Goal: Transaction & Acquisition: Purchase product/service

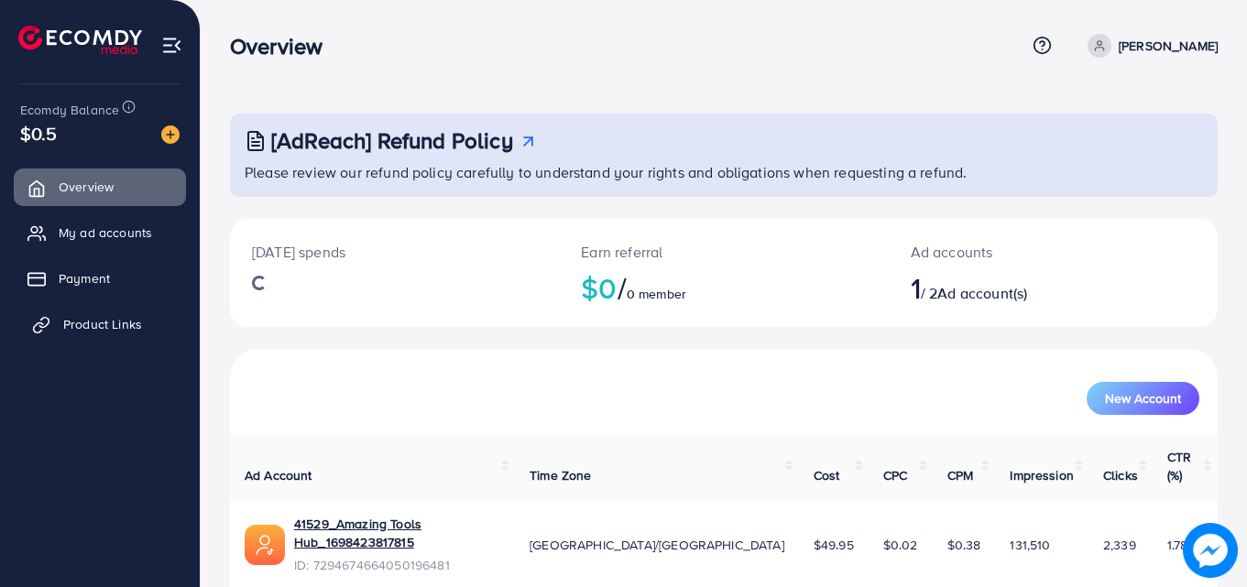
click at [96, 322] on span "Product Links" at bounding box center [102, 324] width 79 height 18
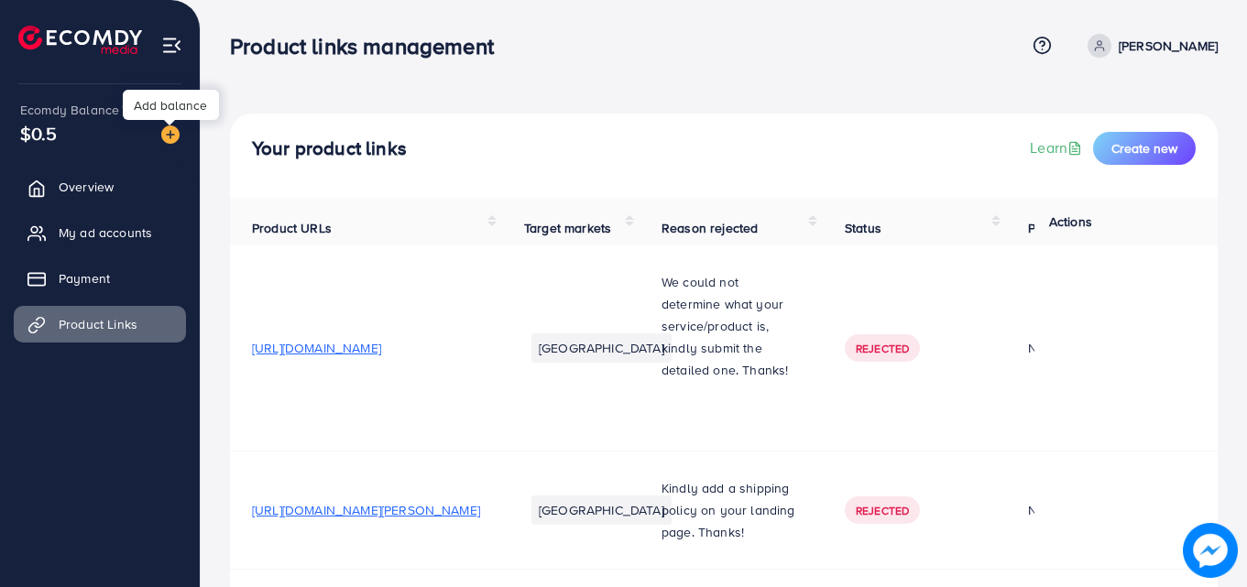
click at [172, 138] on img at bounding box center [170, 135] width 18 height 18
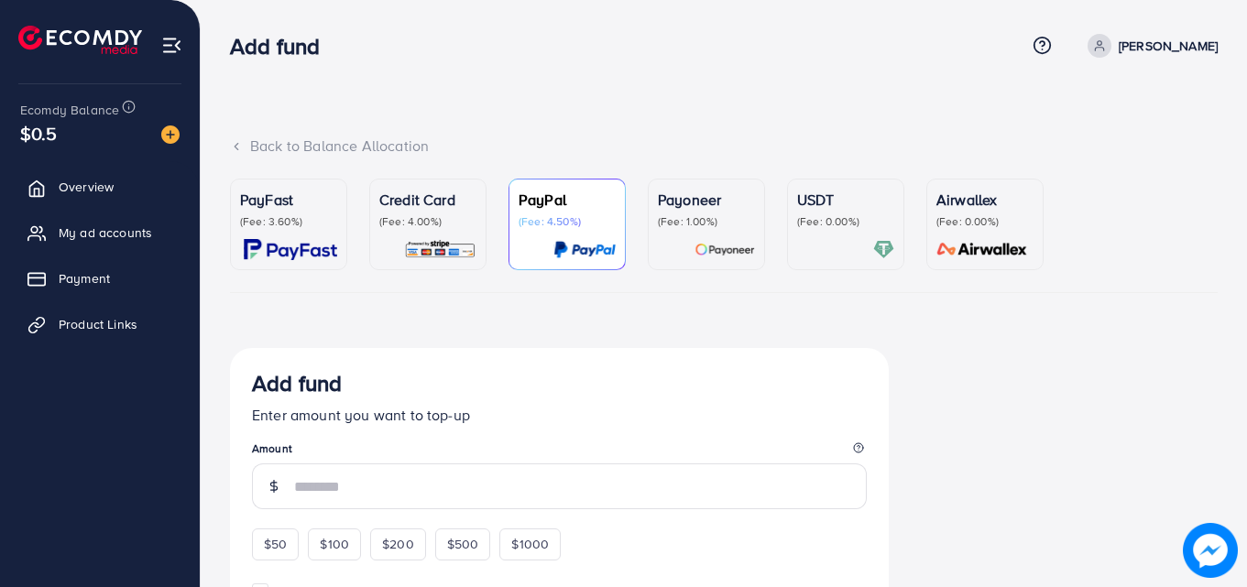
click at [303, 208] on p "PayFast" at bounding box center [288, 200] width 97 height 22
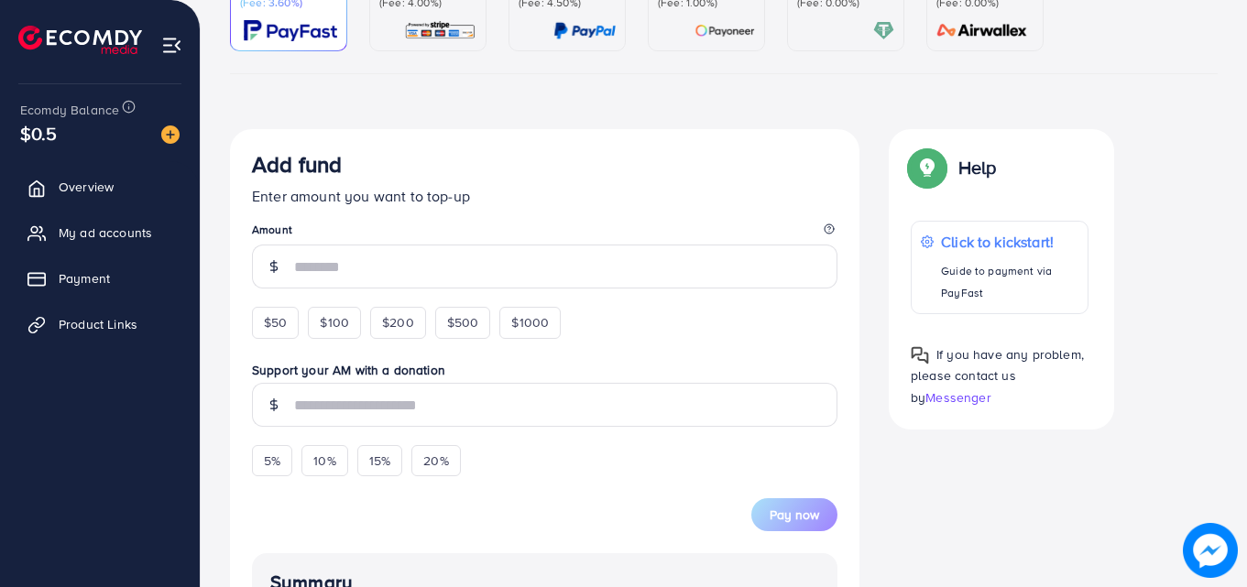
scroll to position [215, 0]
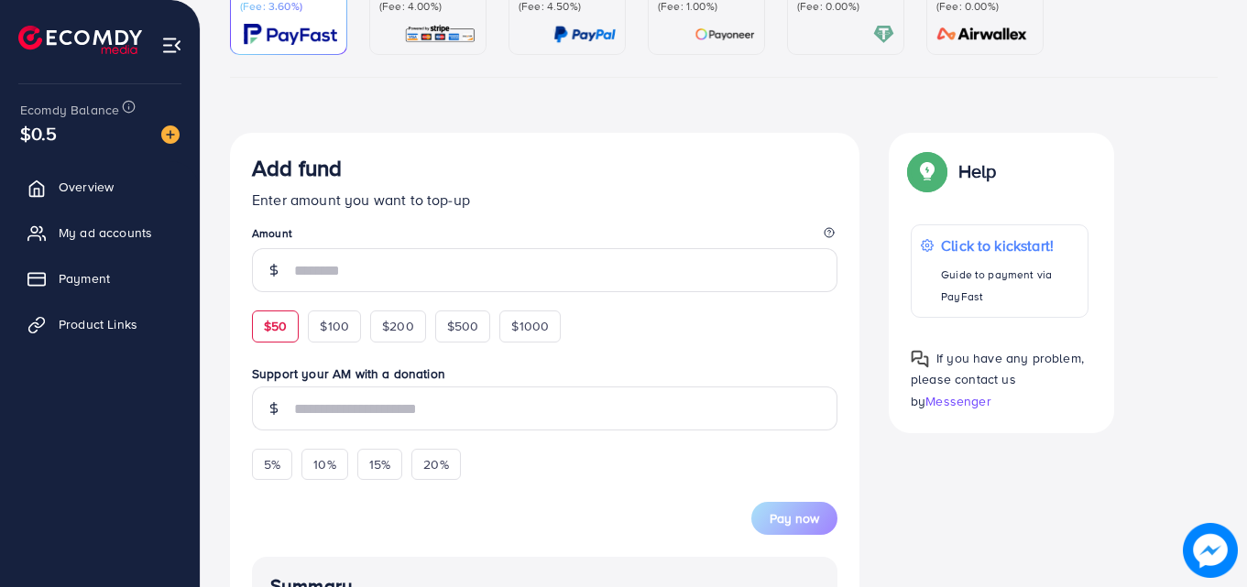
click at [282, 316] on div "$50" at bounding box center [275, 326] width 47 height 31
type input "**"
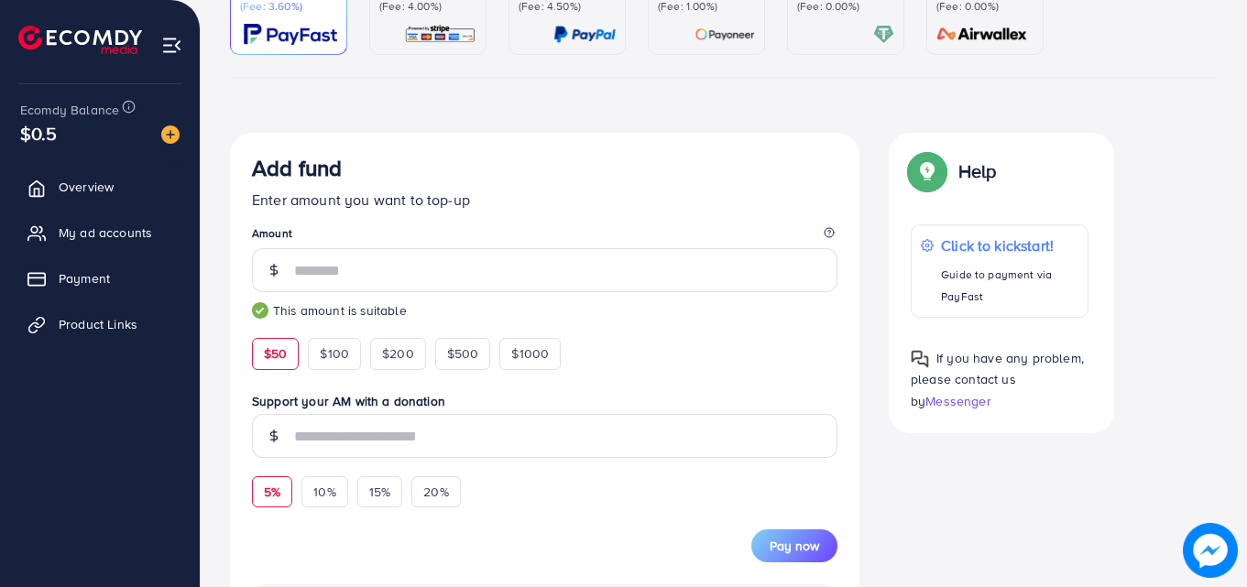
click at [274, 484] on span "5%" at bounding box center [272, 492] width 16 height 18
click at [439, 504] on div "20%" at bounding box center [435, 491] width 49 height 31
click at [264, 505] on div "5%" at bounding box center [272, 491] width 40 height 31
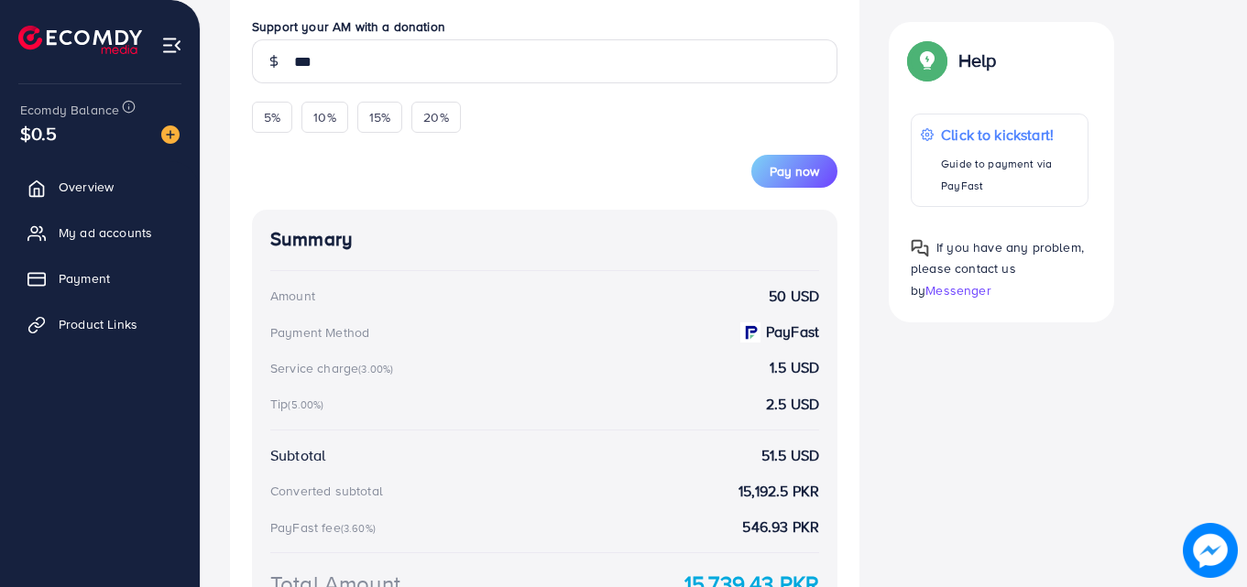
scroll to position [527, 0]
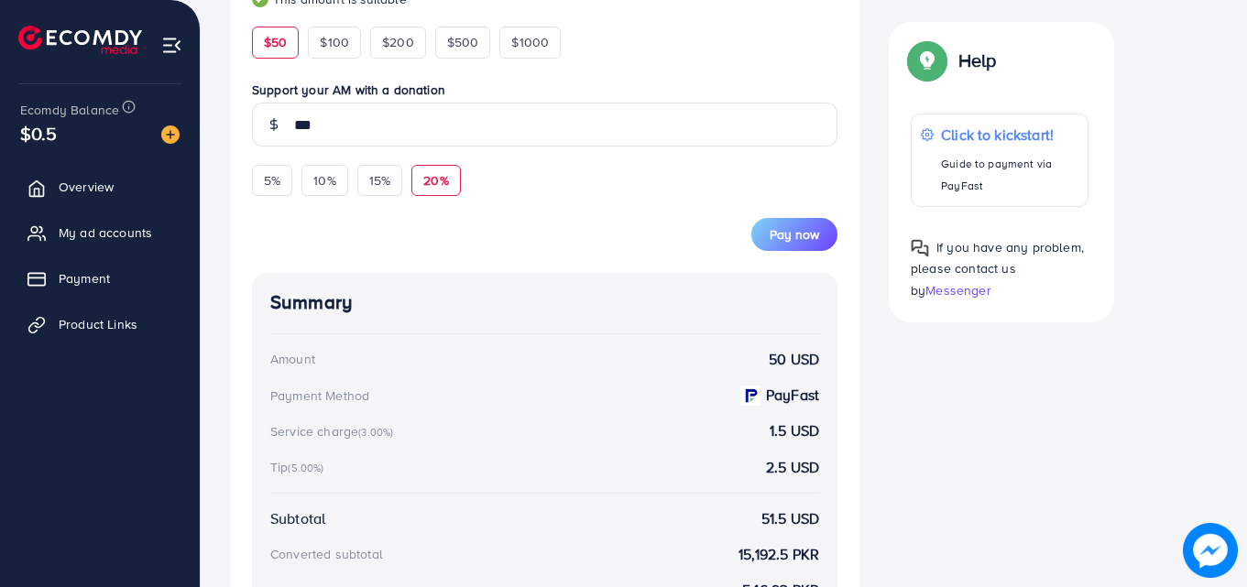
click at [445, 180] on span "20%" at bounding box center [435, 180] width 25 height 18
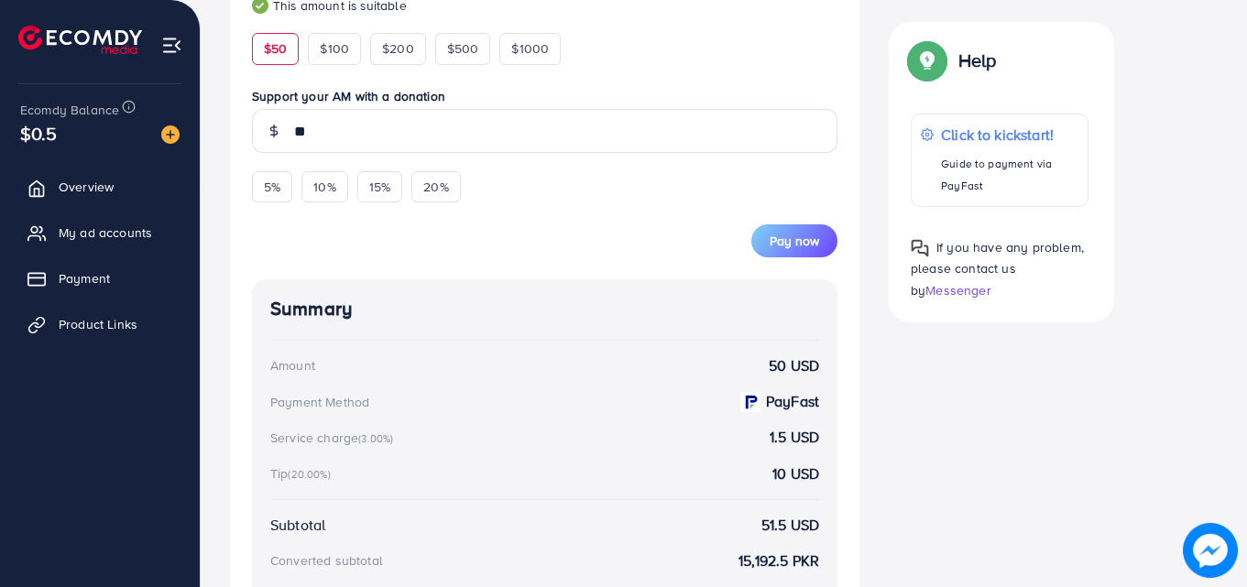
scroll to position [504, 0]
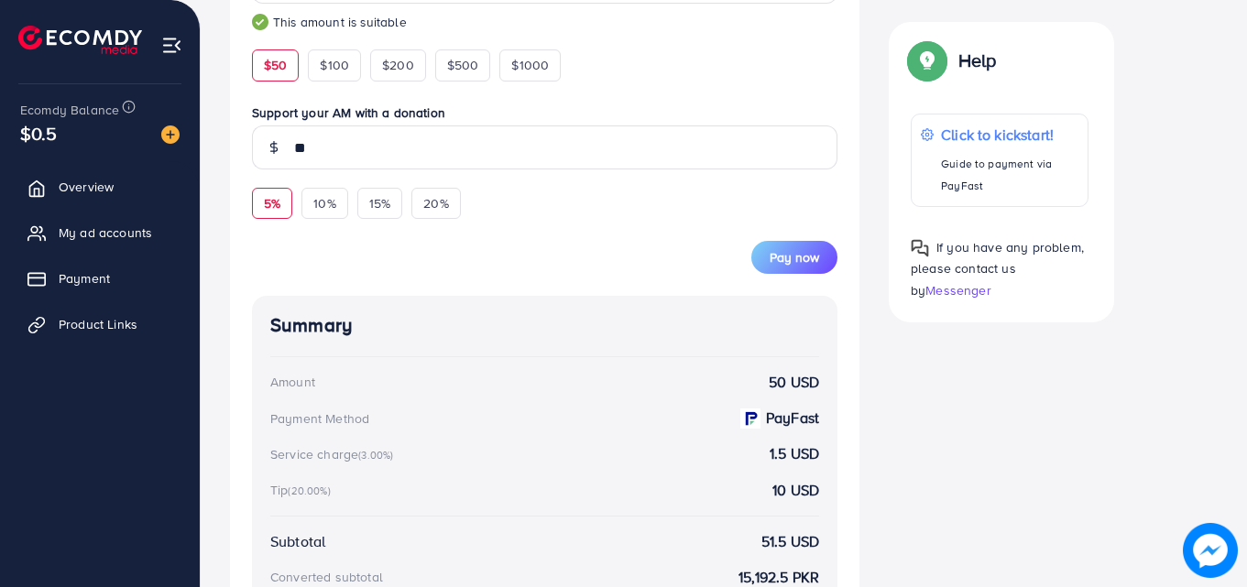
click at [282, 203] on div "5%" at bounding box center [272, 203] width 40 height 31
type input "***"
drag, startPoint x: 282, startPoint y: 203, endPoint x: 681, endPoint y: 231, distance: 399.5
click at [681, 231] on form "Add fund Enter amount you want to top-up Amount ** This amount is suitable $50 …" at bounding box center [544, 70] width 585 height 408
click at [1176, 297] on div "Add fund Enter amount you want to top-up Amount ** This amount is suitable $50 …" at bounding box center [723, 307] width 1017 height 926
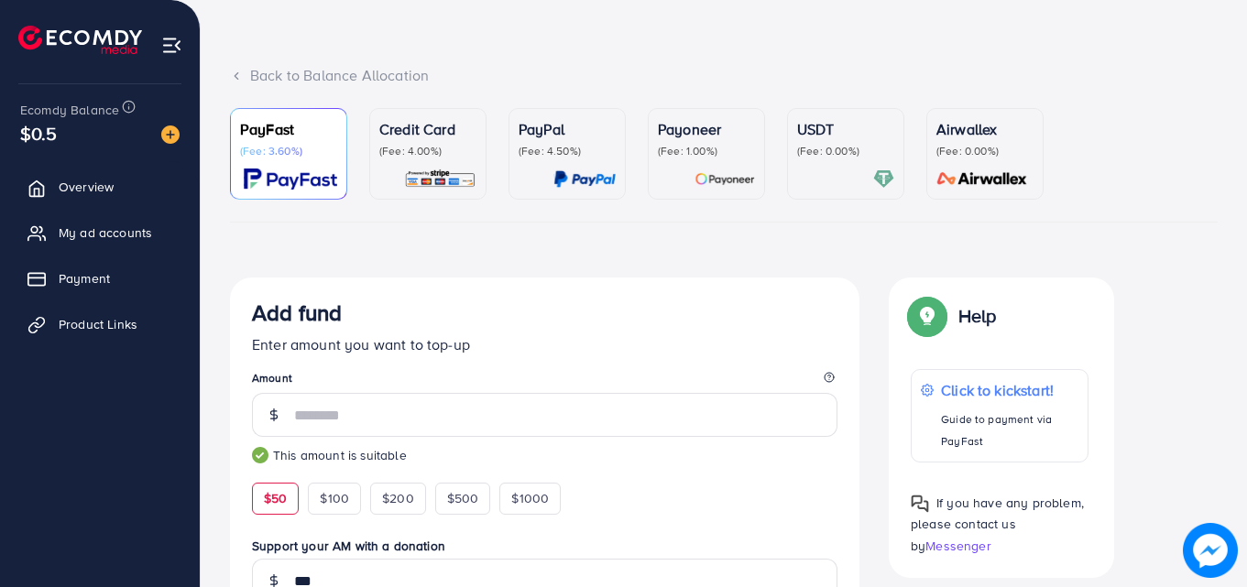
scroll to position [56, 0]
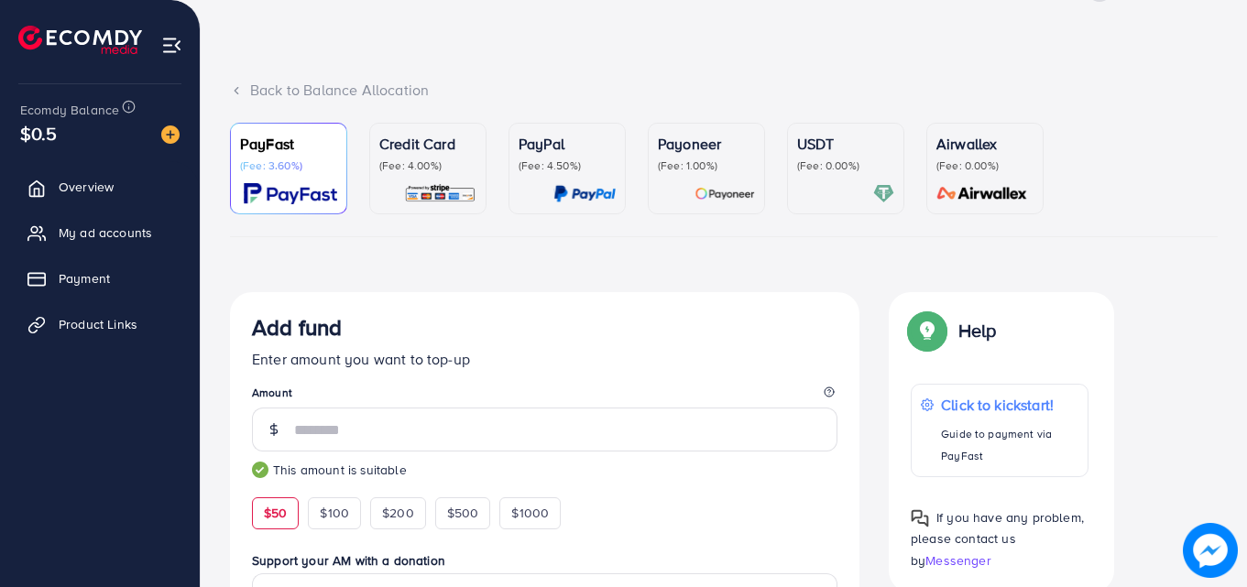
click at [447, 149] on p "Credit Card" at bounding box center [427, 144] width 97 height 22
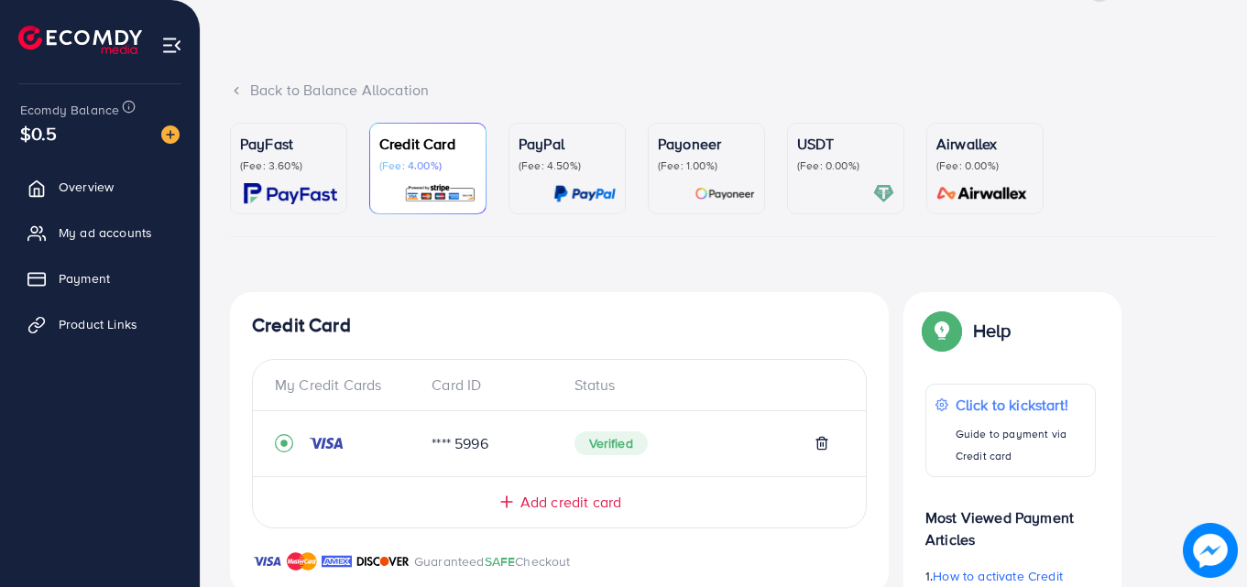
click at [691, 189] on div at bounding box center [706, 193] width 97 height 21
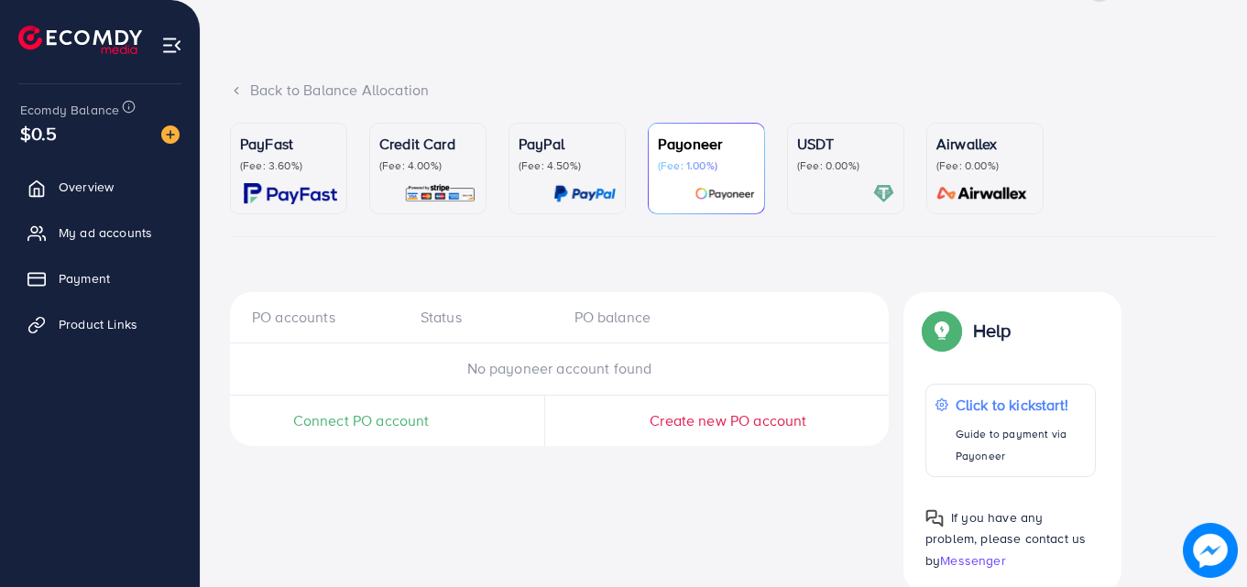
click at [844, 191] on div at bounding box center [845, 193] width 97 height 21
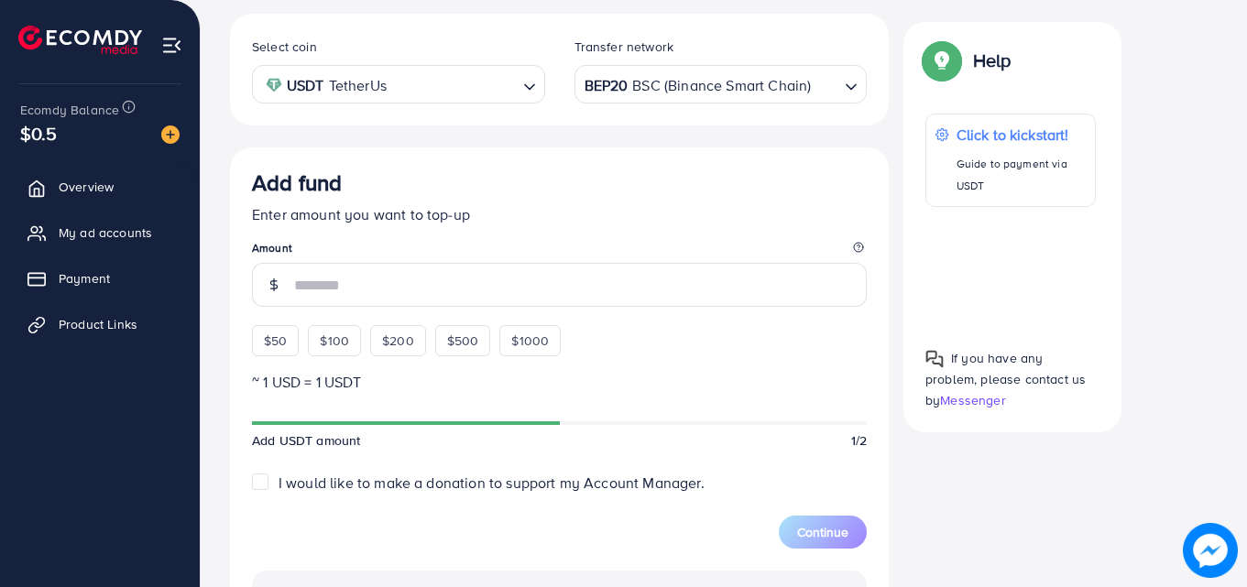
scroll to position [333, 0]
click at [275, 344] on span "$50" at bounding box center [275, 342] width 23 height 18
type input "**"
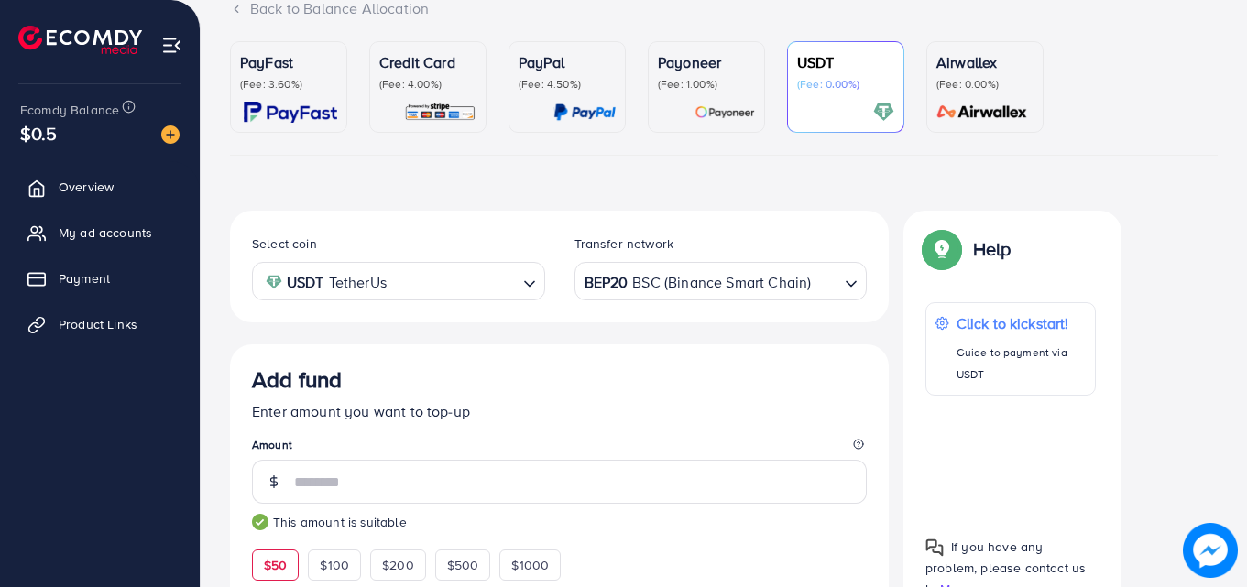
scroll to position [141, 0]
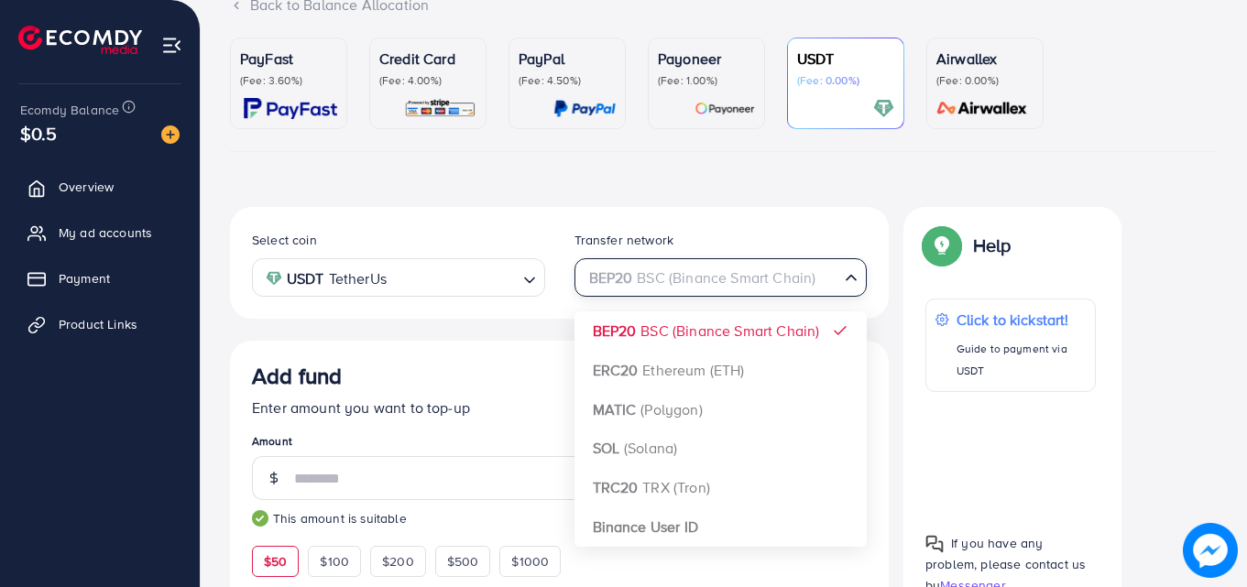
click at [833, 280] on input "Search for option" at bounding box center [711, 278] width 256 height 28
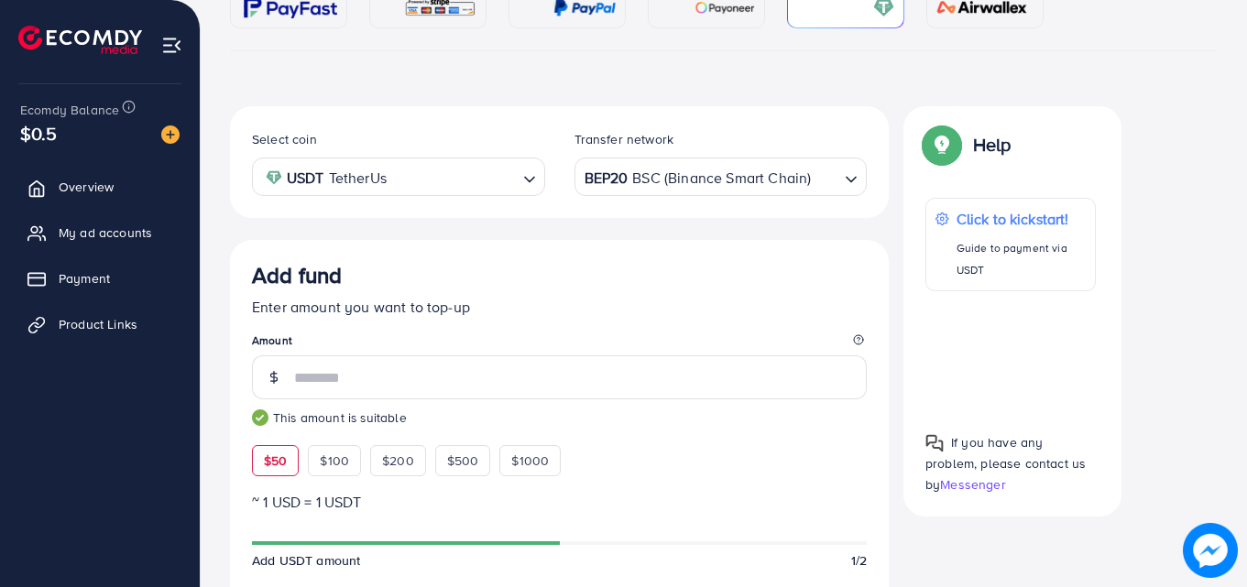
scroll to position [76, 0]
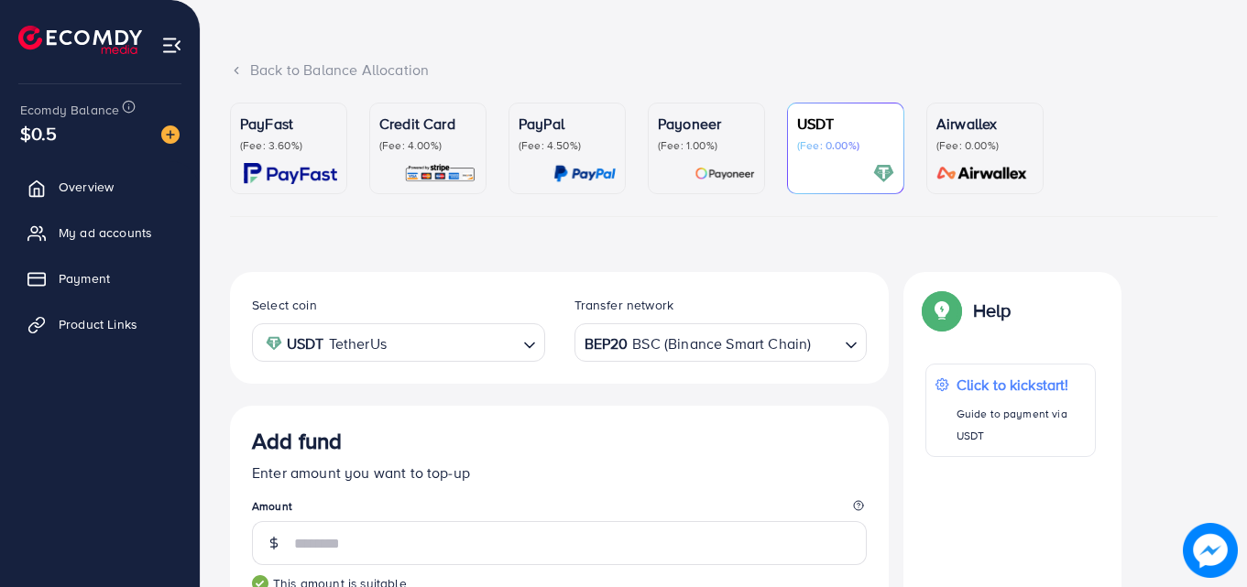
click at [715, 108] on link "Payoneer (Fee: 1.00%)" at bounding box center [706, 149] width 117 height 92
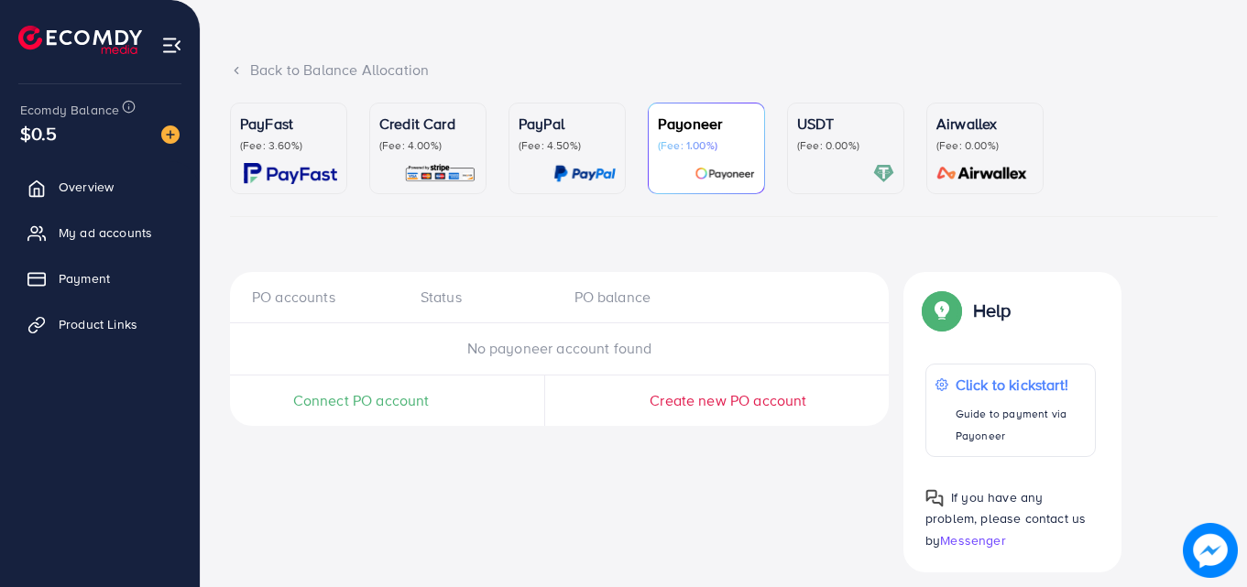
click at [833, 133] on p "USDT" at bounding box center [845, 124] width 97 height 22
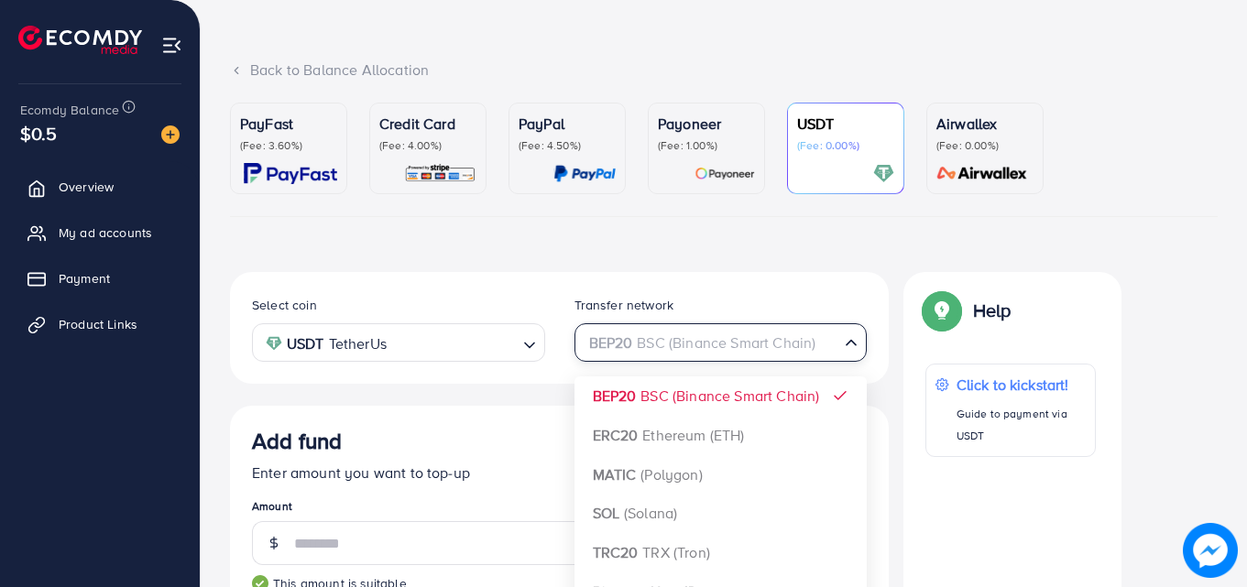
click at [847, 352] on icon "Search for option" at bounding box center [851, 342] width 18 height 18
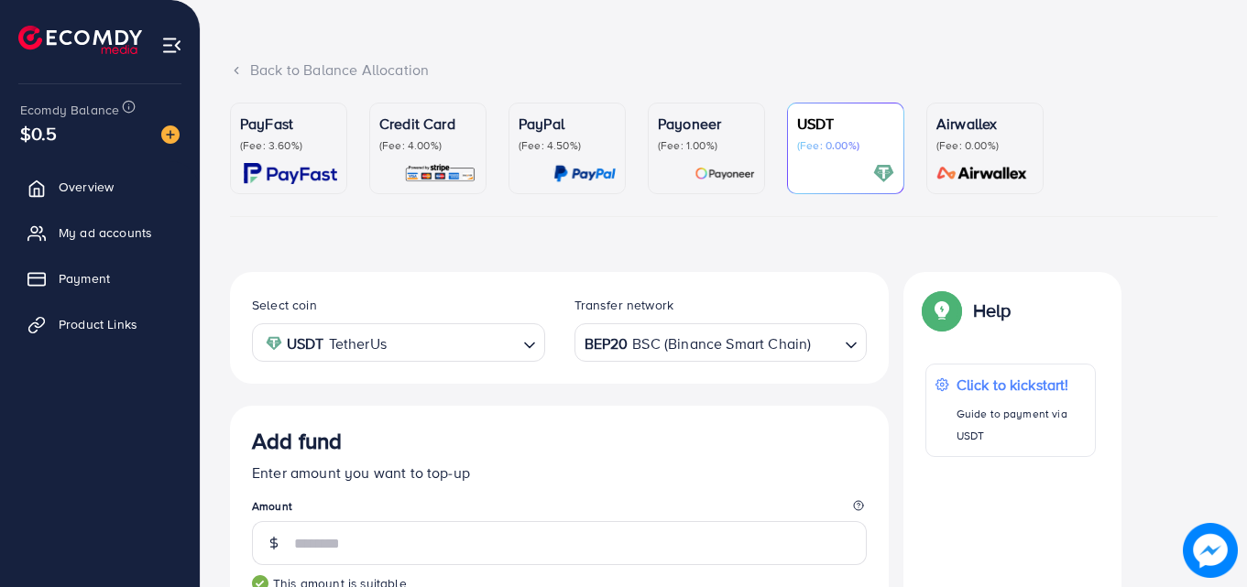
click at [873, 285] on div "Select coin USDT TetherUs Loading... Transfer network BEP20 BSC (Binance Smart …" at bounding box center [559, 328] width 659 height 112
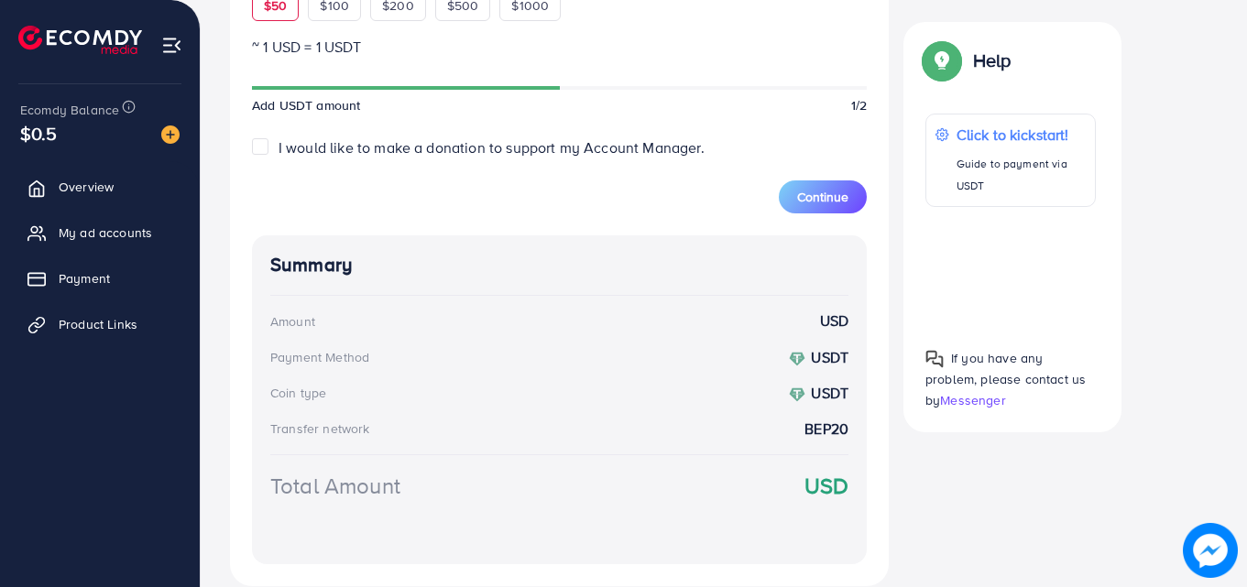
scroll to position [701, 0]
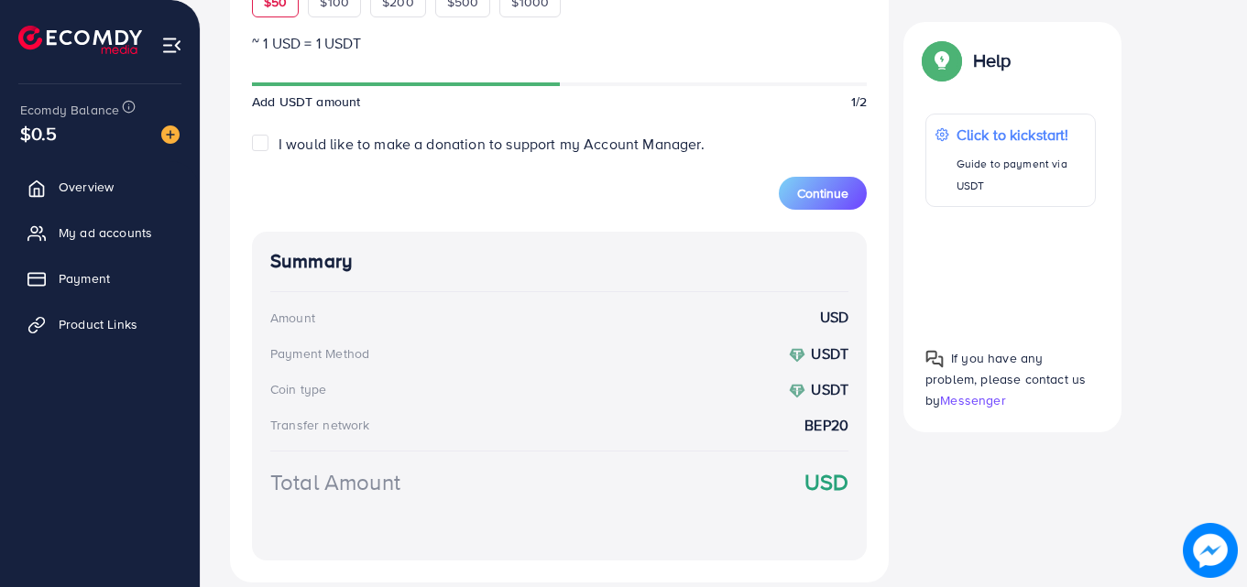
click at [789, 489] on div "Total Amount USD" at bounding box center [559, 504] width 578 height 76
click at [279, 148] on label "I would like to make a donation to support my Account Manager." at bounding box center [492, 144] width 426 height 21
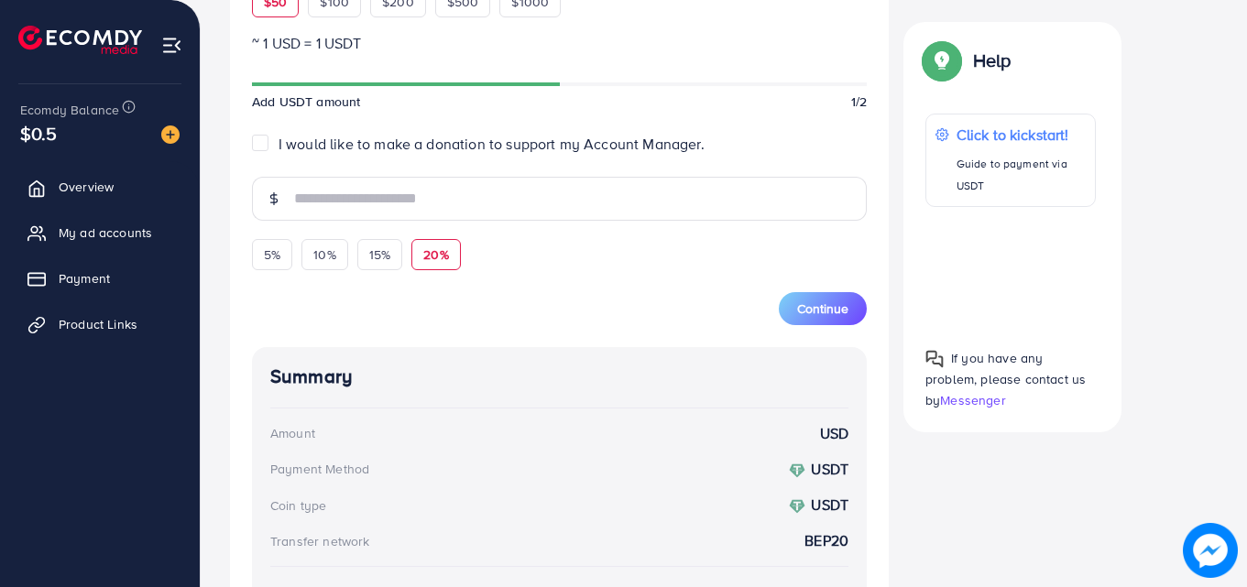
click at [418, 268] on div "20%" at bounding box center [435, 254] width 49 height 31
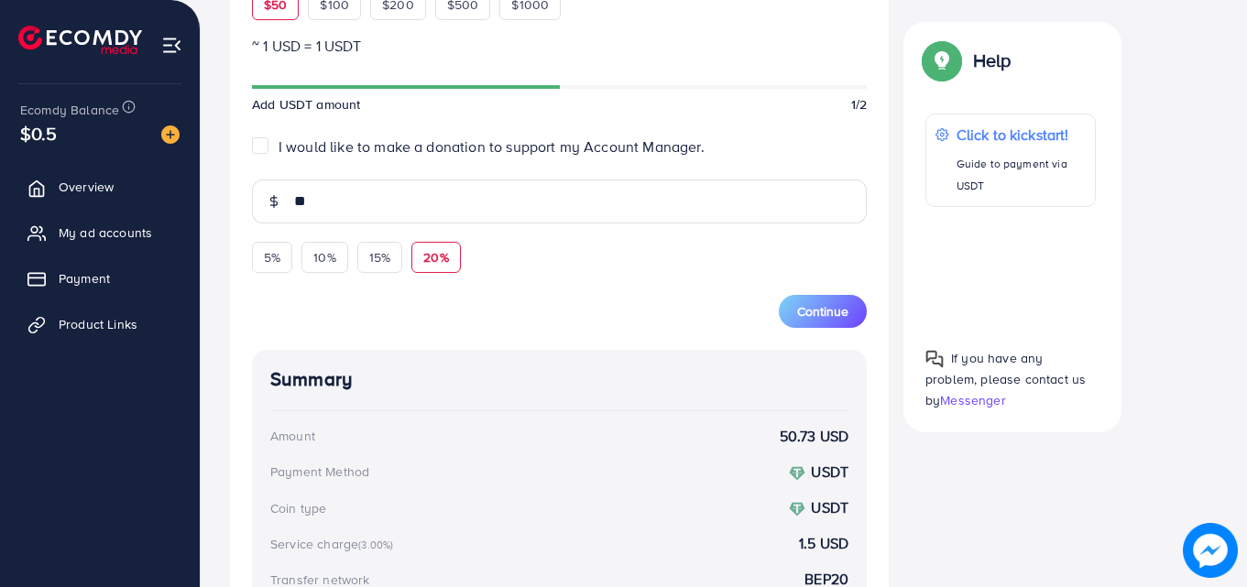
scroll to position [691, 0]
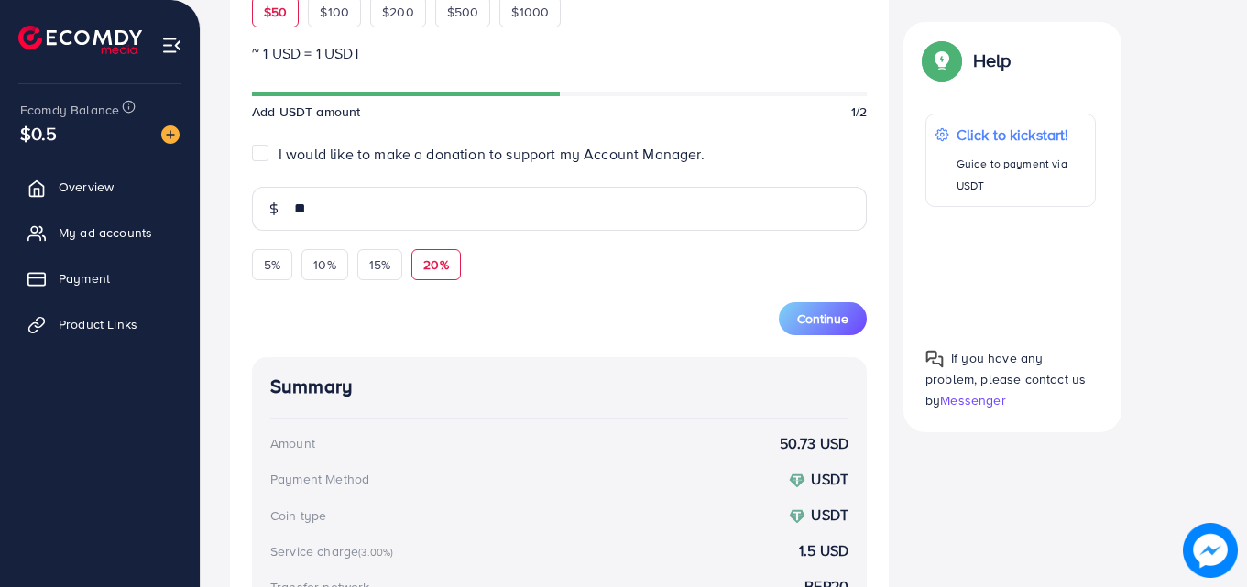
click at [279, 156] on label "I would like to make a donation to support my Account Manager." at bounding box center [492, 154] width 426 height 21
type input "*"
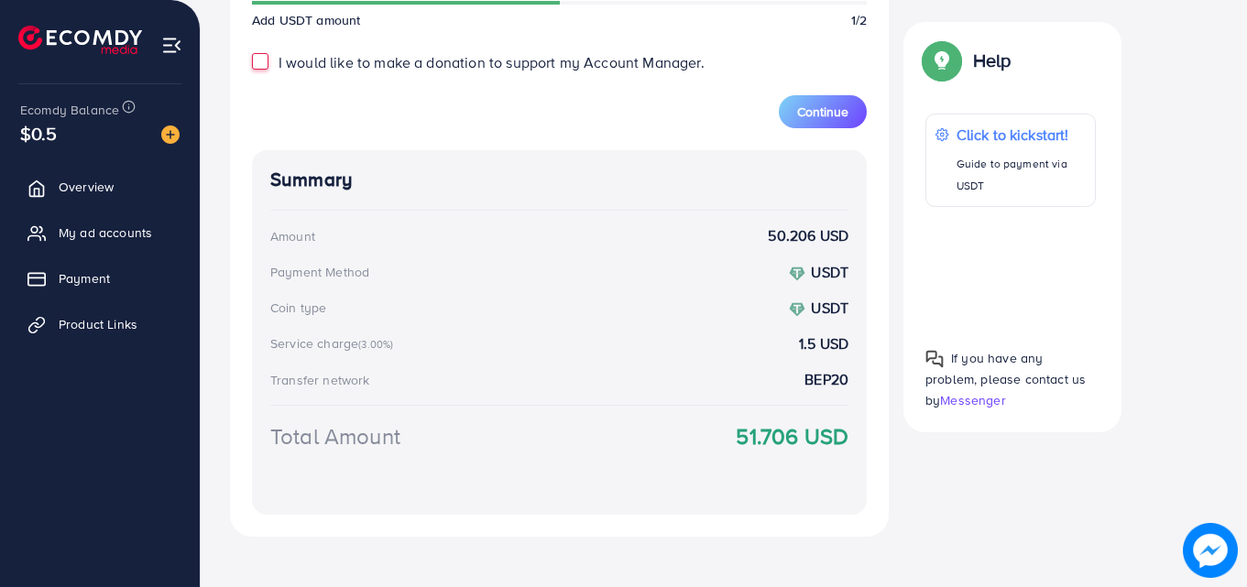
scroll to position [792, 0]
